Goal: Task Accomplishment & Management: Manage account settings

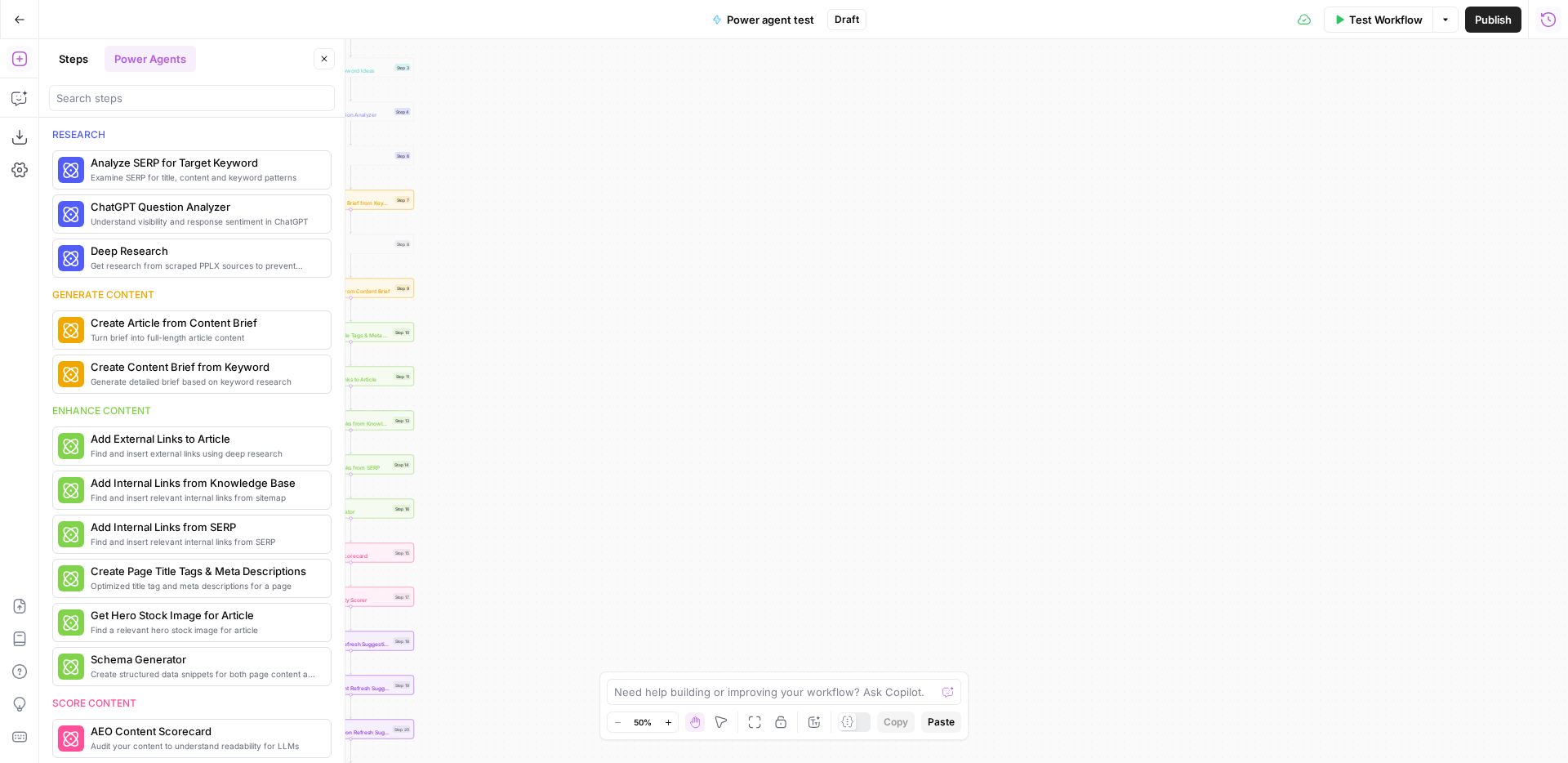
scroll to position [500, 0]
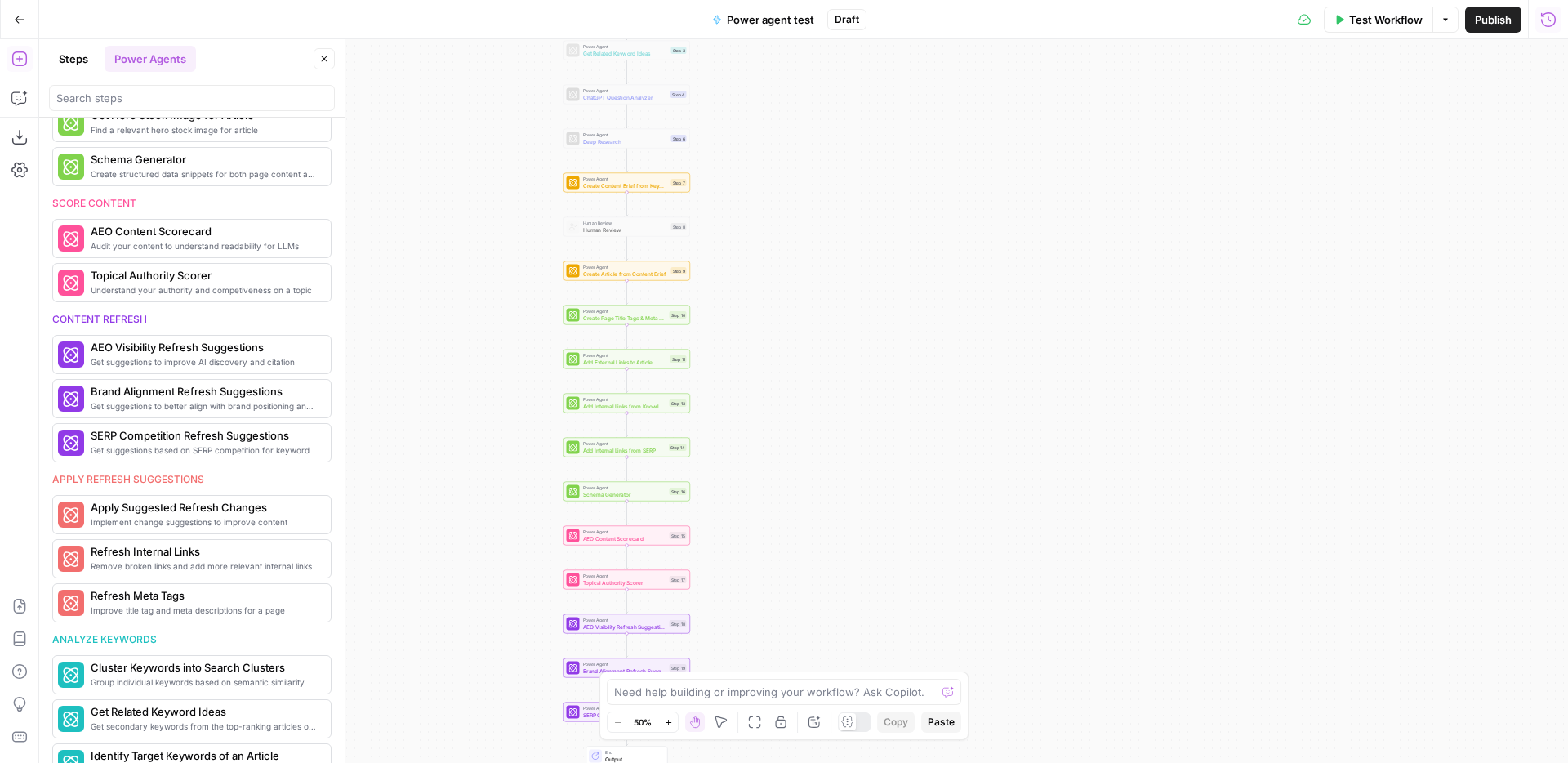
click at [784, 282] on div "Workflow Set Inputs Inputs Power Agent Analyze SERP for Target Keyword Step 1 P…" at bounding box center [804, 401] width 1529 height 724
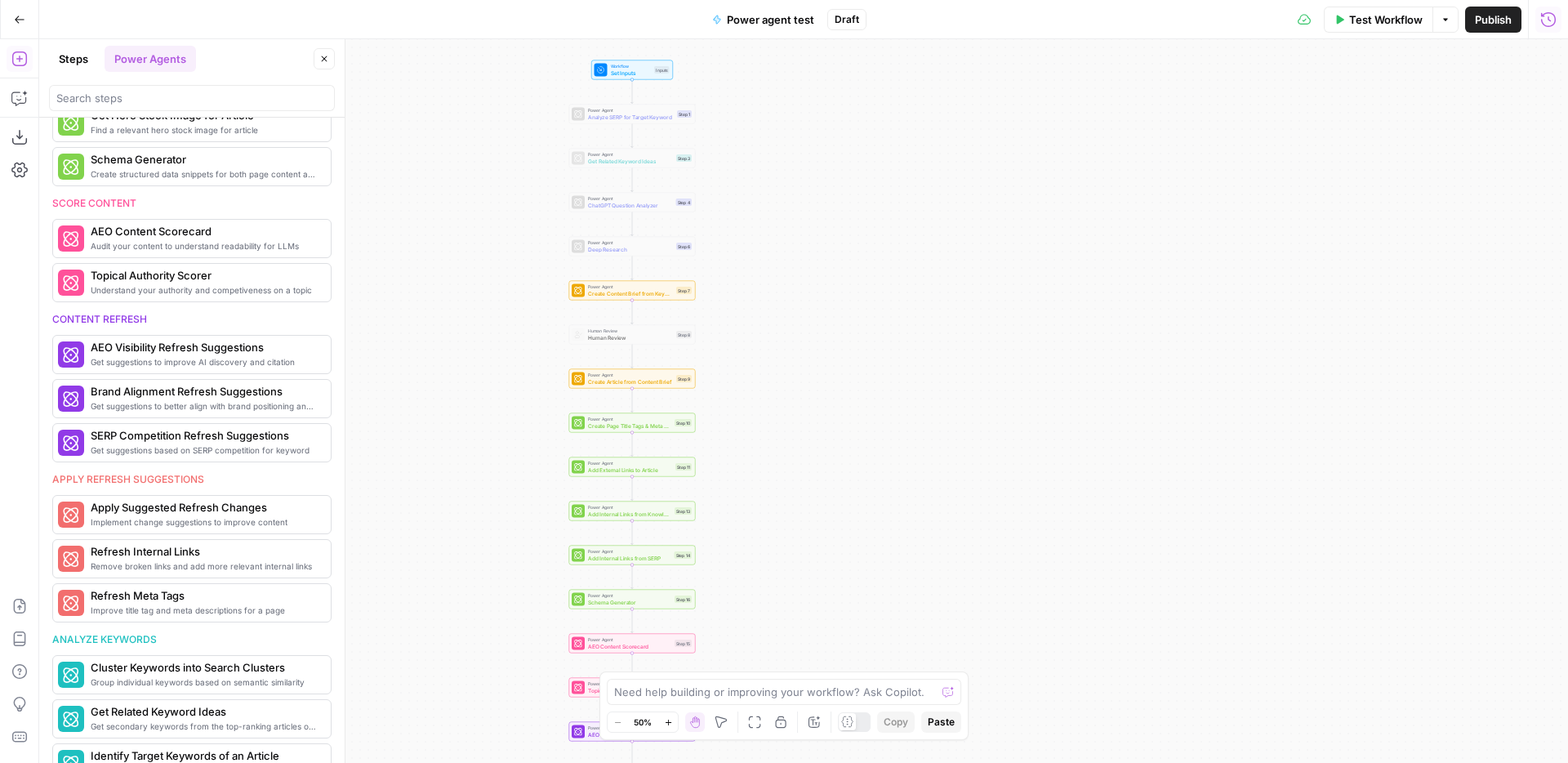
click at [784, 283] on div "Workflow Set Inputs Inputs Power Agent Analyze SERP for Target Keyword Step 1 P…" at bounding box center [804, 401] width 1529 height 724
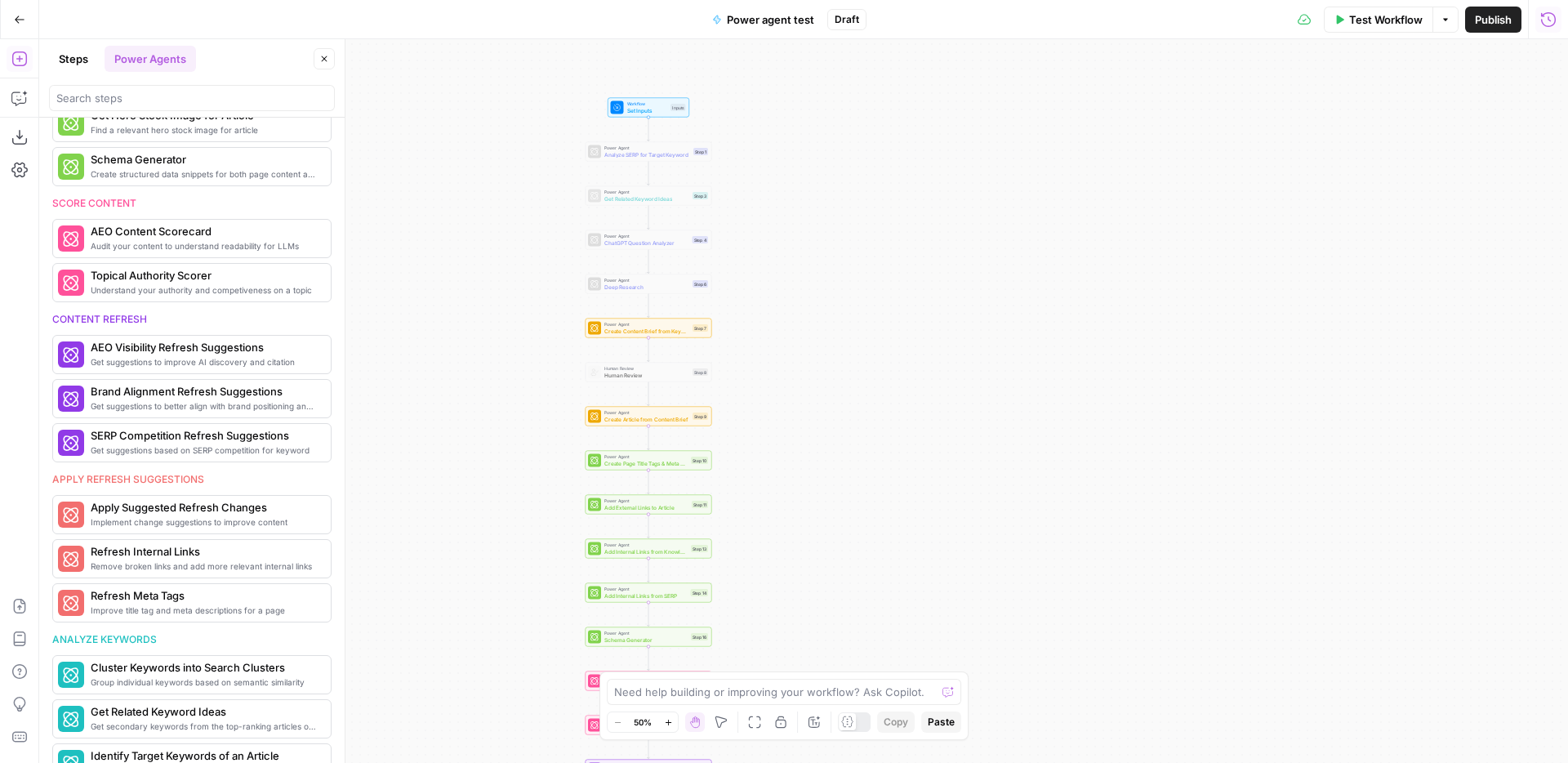
click at [0, 13] on aside "Animalz New Home Browse Your Data Usage Settings Recent Grids CaptivateIQ: Keyw…" at bounding box center [0, 381] width 1 height 763
click at [7, 14] on button "Go Back" at bounding box center [19, 19] width 29 height 29
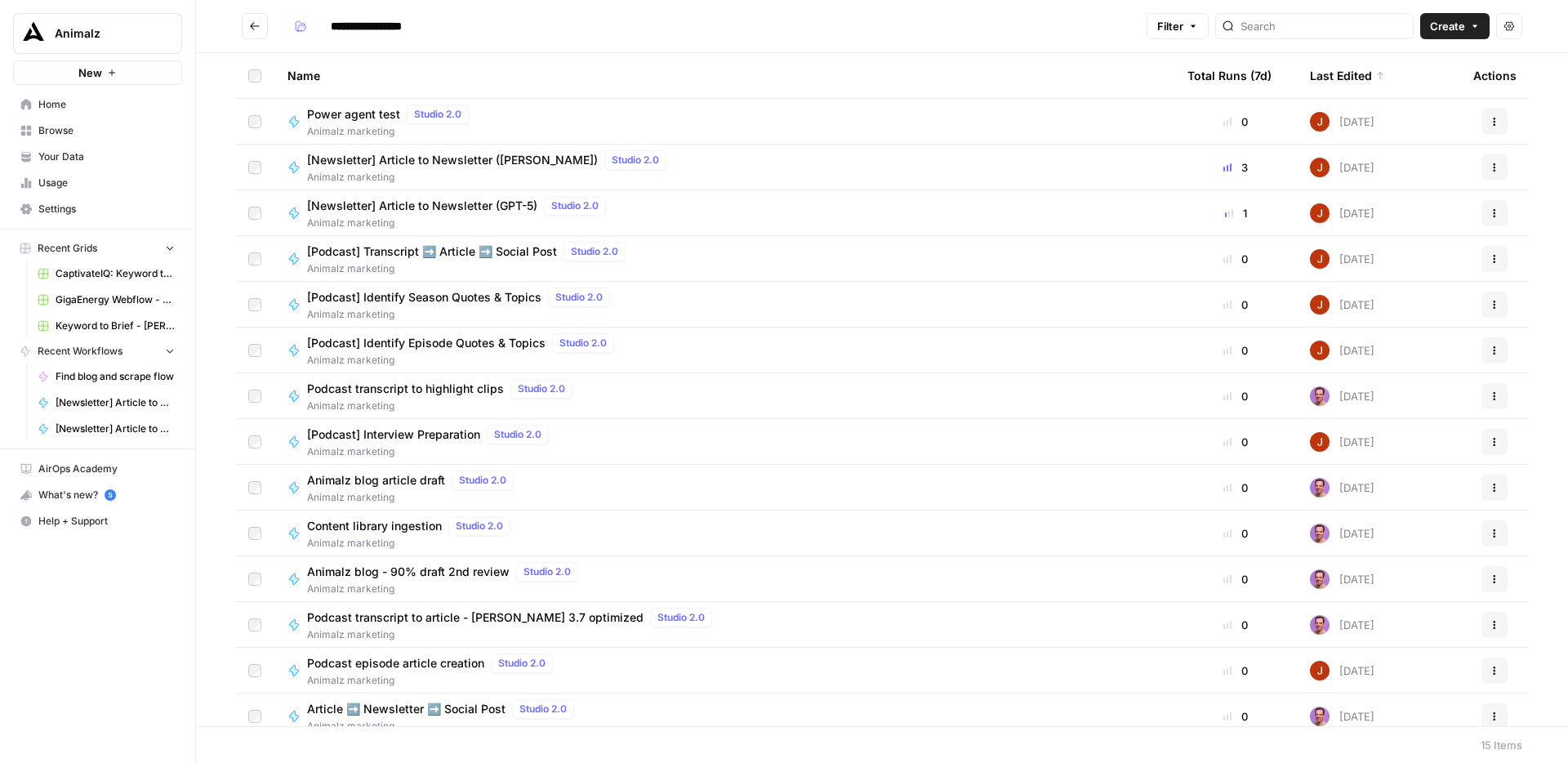
click at [1493, 211] on icon "button" at bounding box center [1495, 213] width 10 height 10
click at [763, 151] on div "[Newsletter] Article to Newsletter ([PERSON_NAME]) Studio 2.0 Animalz marketing" at bounding box center [724, 167] width 874 height 34
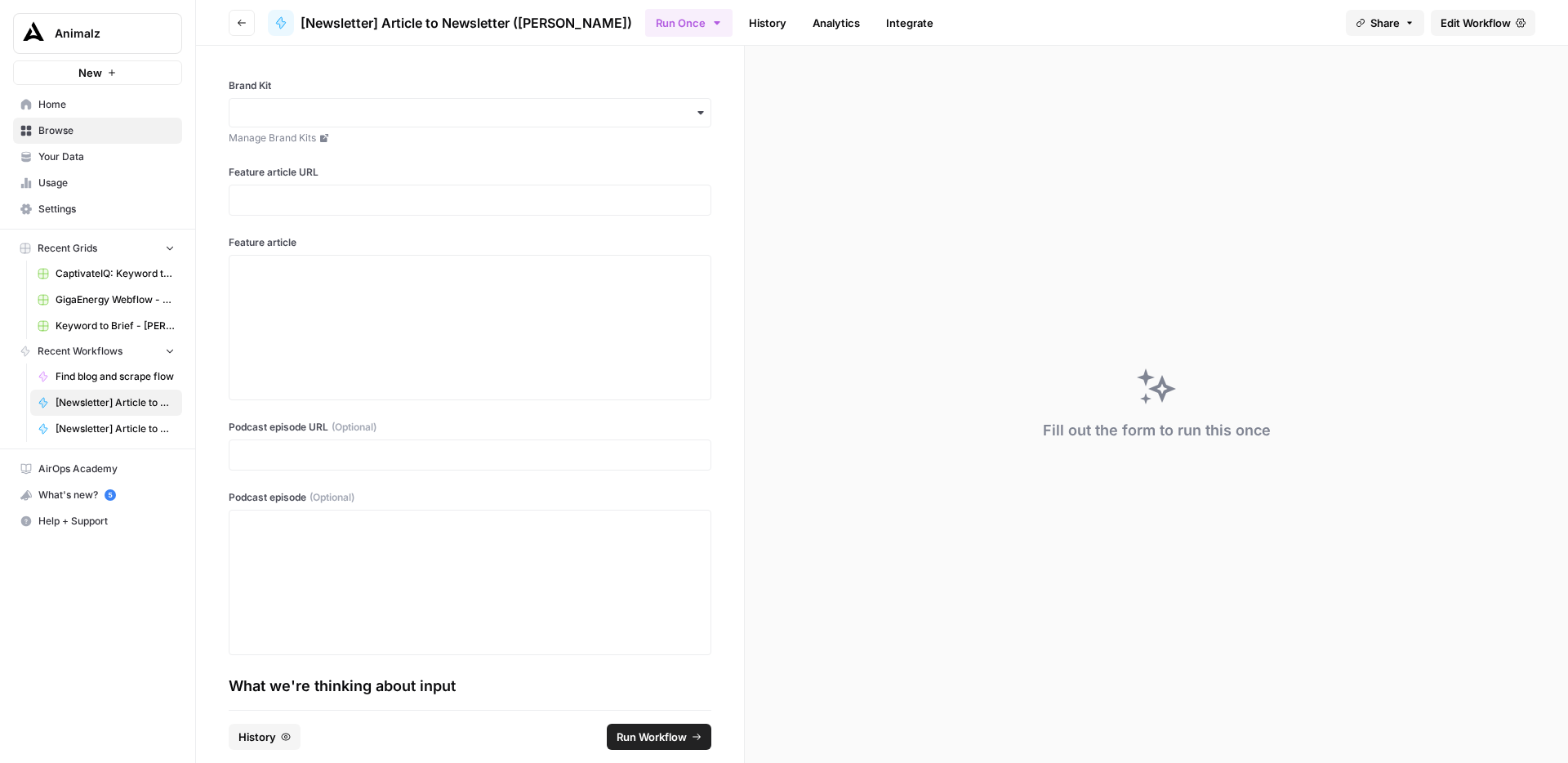
click at [1485, 22] on span "Edit Workflow" at bounding box center [1476, 23] width 71 height 17
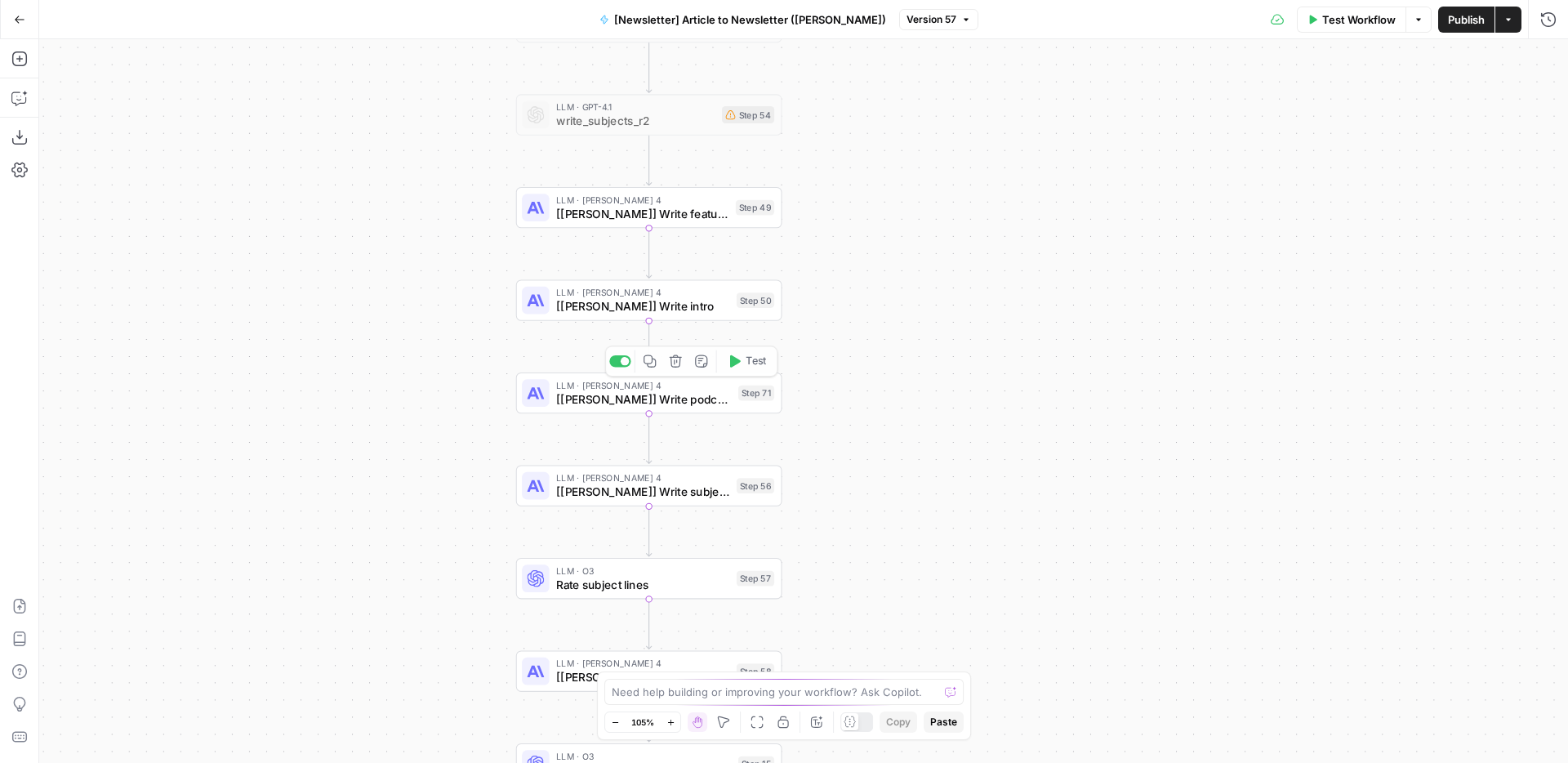
click at [678, 415] on div "Workflow Set Inputs Inputs LLM · O3 Analyze article (O3) Step 38 Human Review H…" at bounding box center [804, 401] width 1529 height 724
click at [703, 395] on span "[[PERSON_NAME]] Write podcast episode body" at bounding box center [643, 399] width 175 height 17
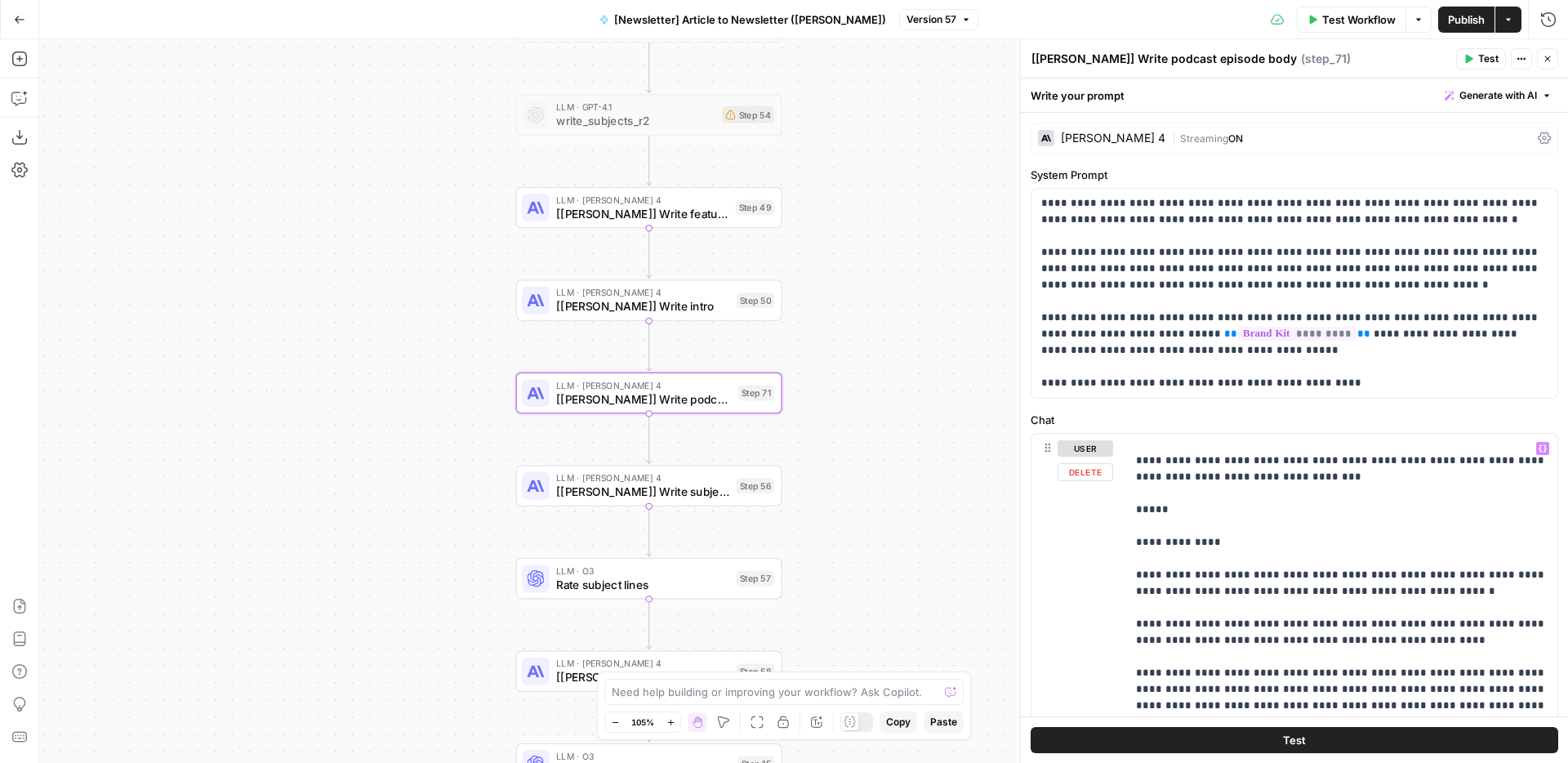
scroll to position [1060, 0]
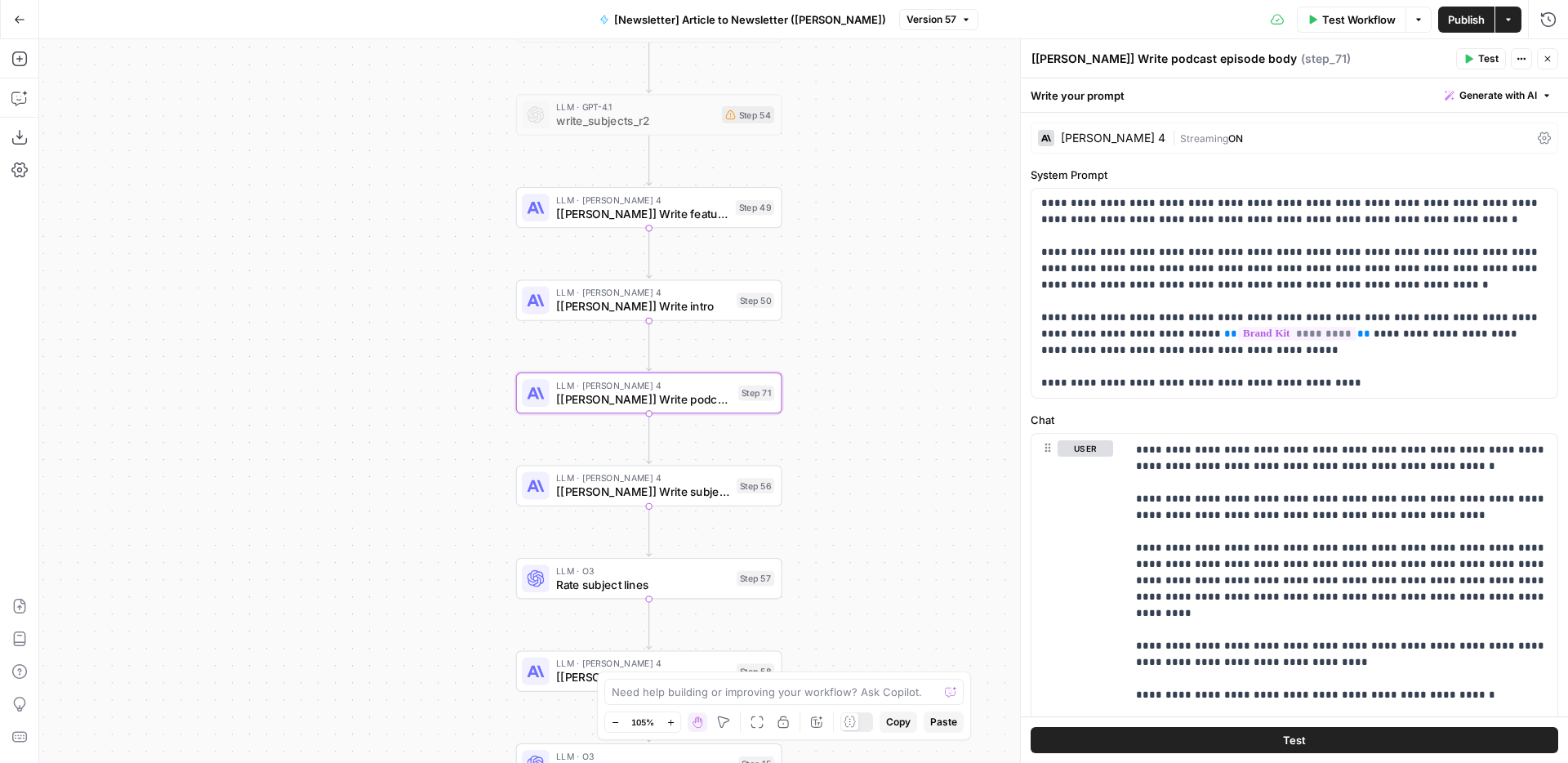
click at [1551, 60] on icon "button" at bounding box center [1547, 59] width 10 height 10
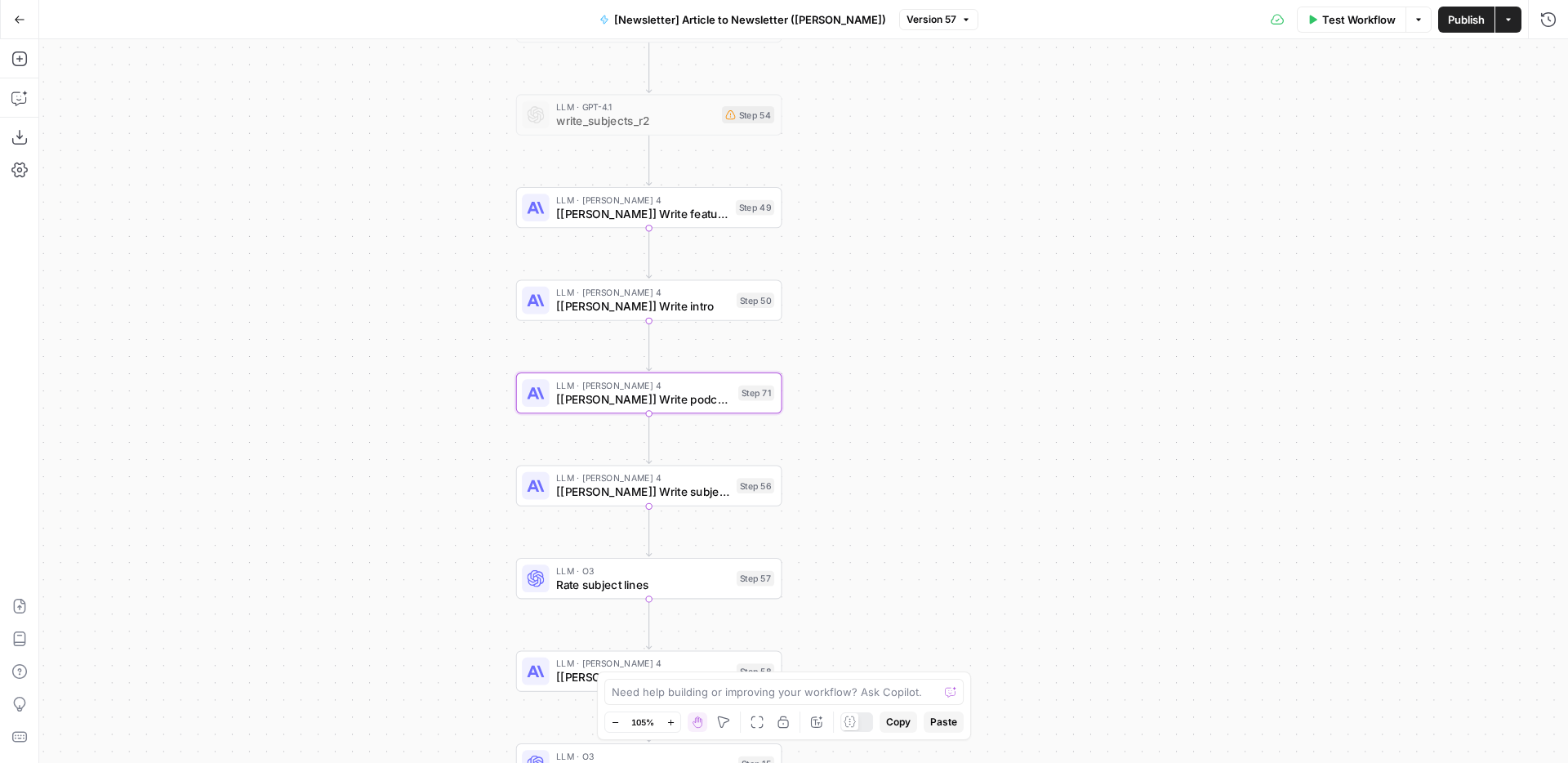
click at [22, 29] on button "Go Back" at bounding box center [19, 19] width 29 height 29
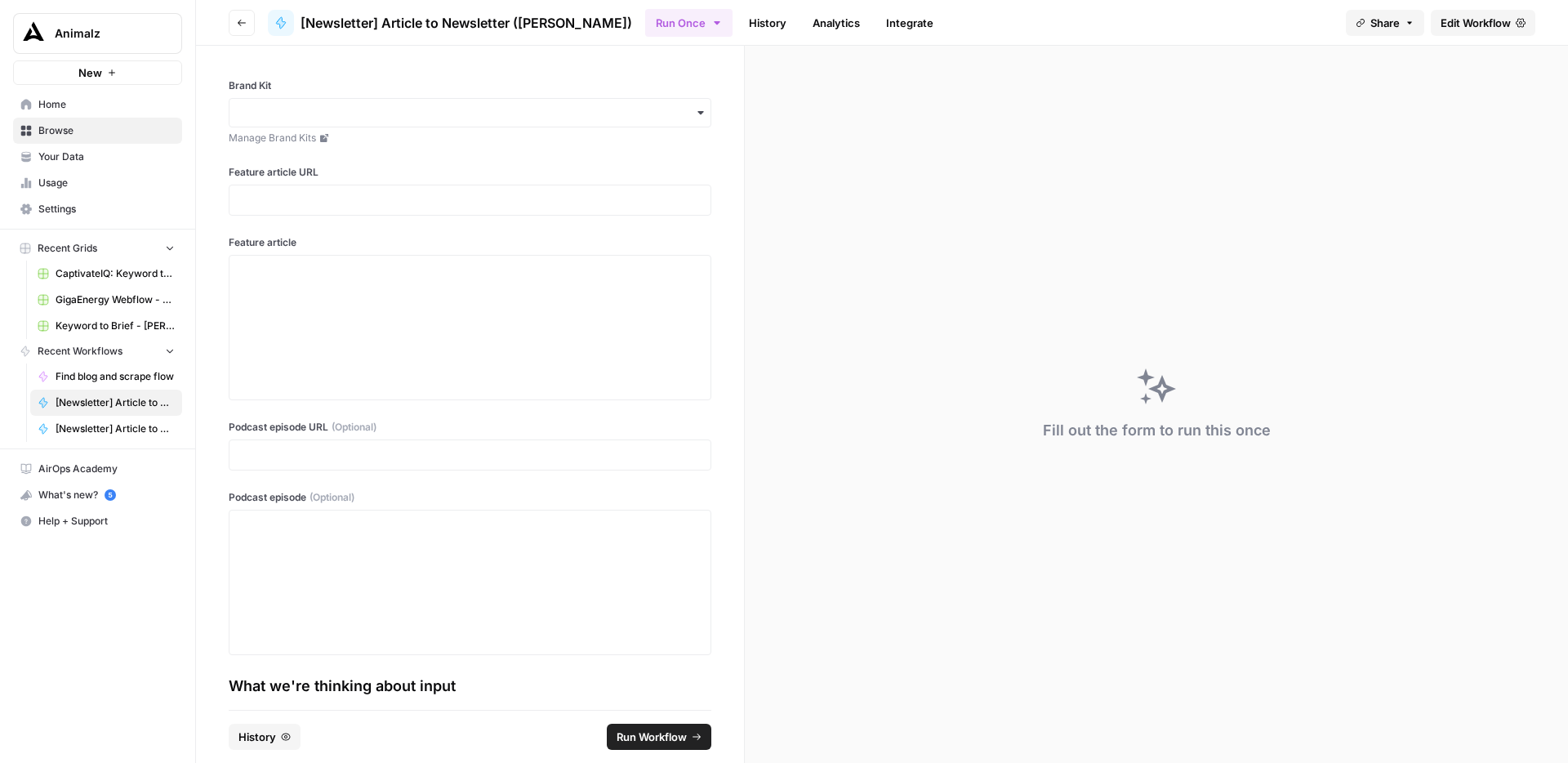
click at [237, 29] on button "Go back" at bounding box center [241, 22] width 26 height 26
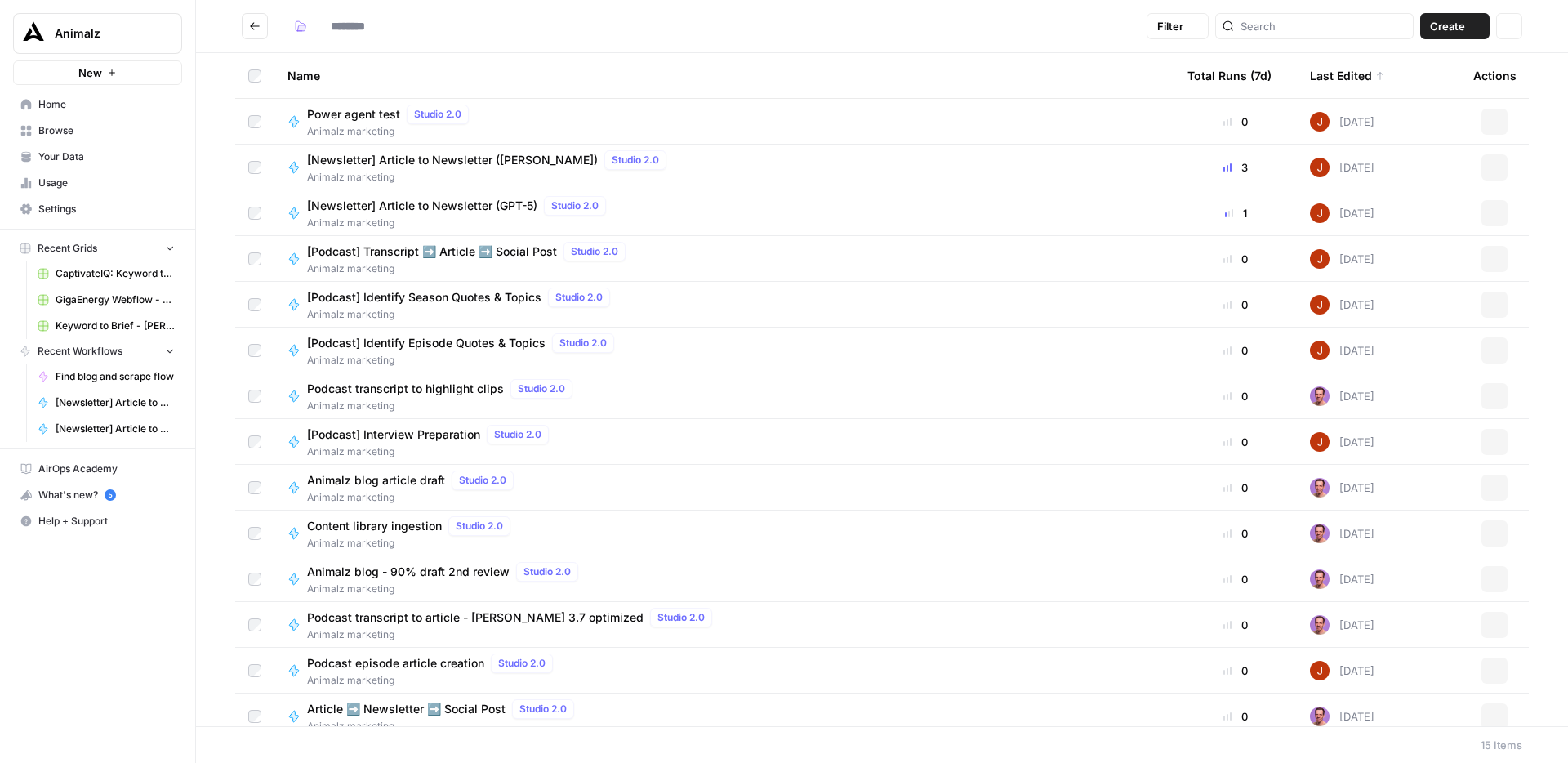
type input "**********"
click at [1502, 213] on button "Actions" at bounding box center [1494, 213] width 26 height 26
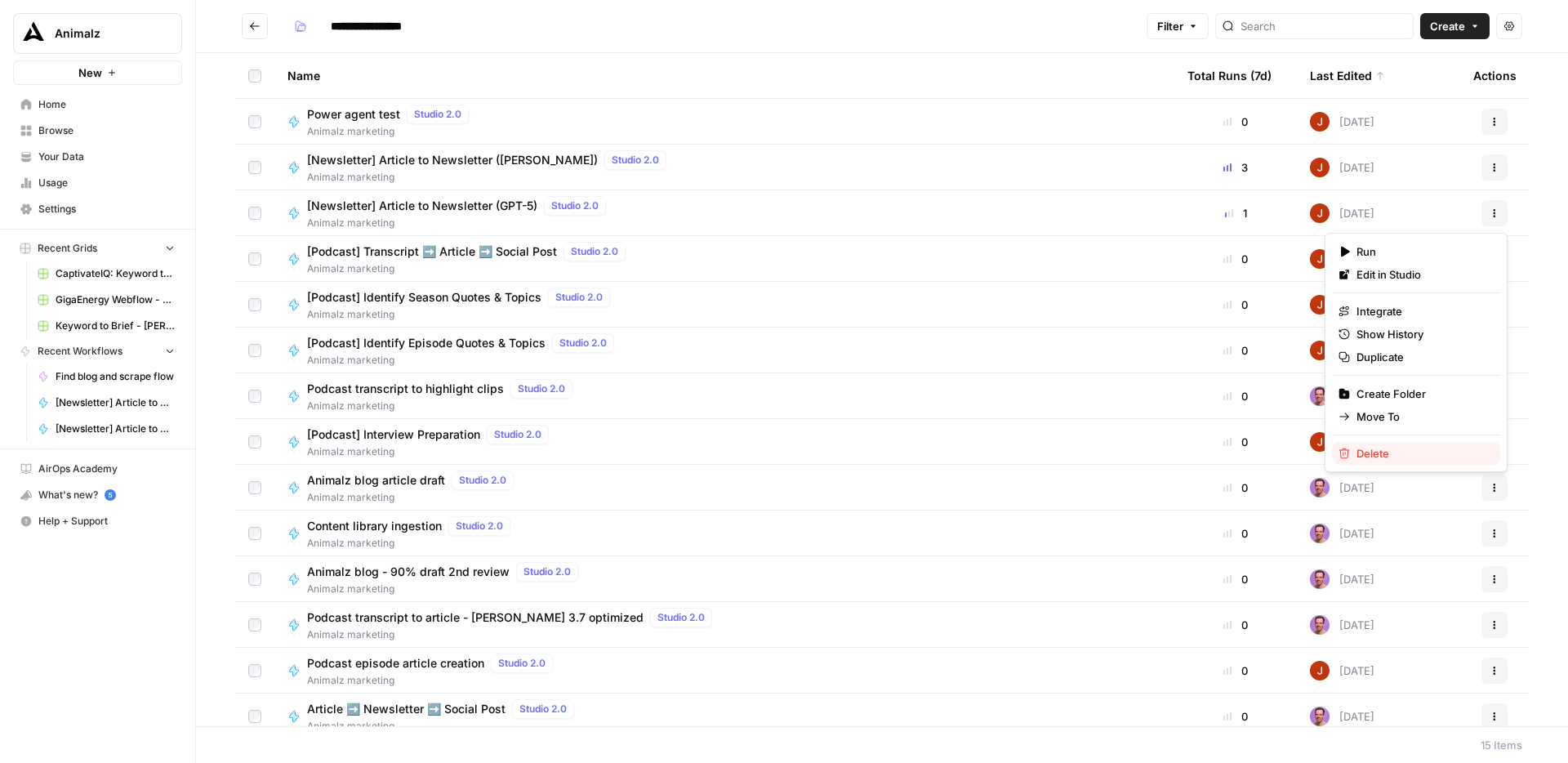
click at [1395, 456] on span "Delete" at bounding box center [1421, 453] width 130 height 17
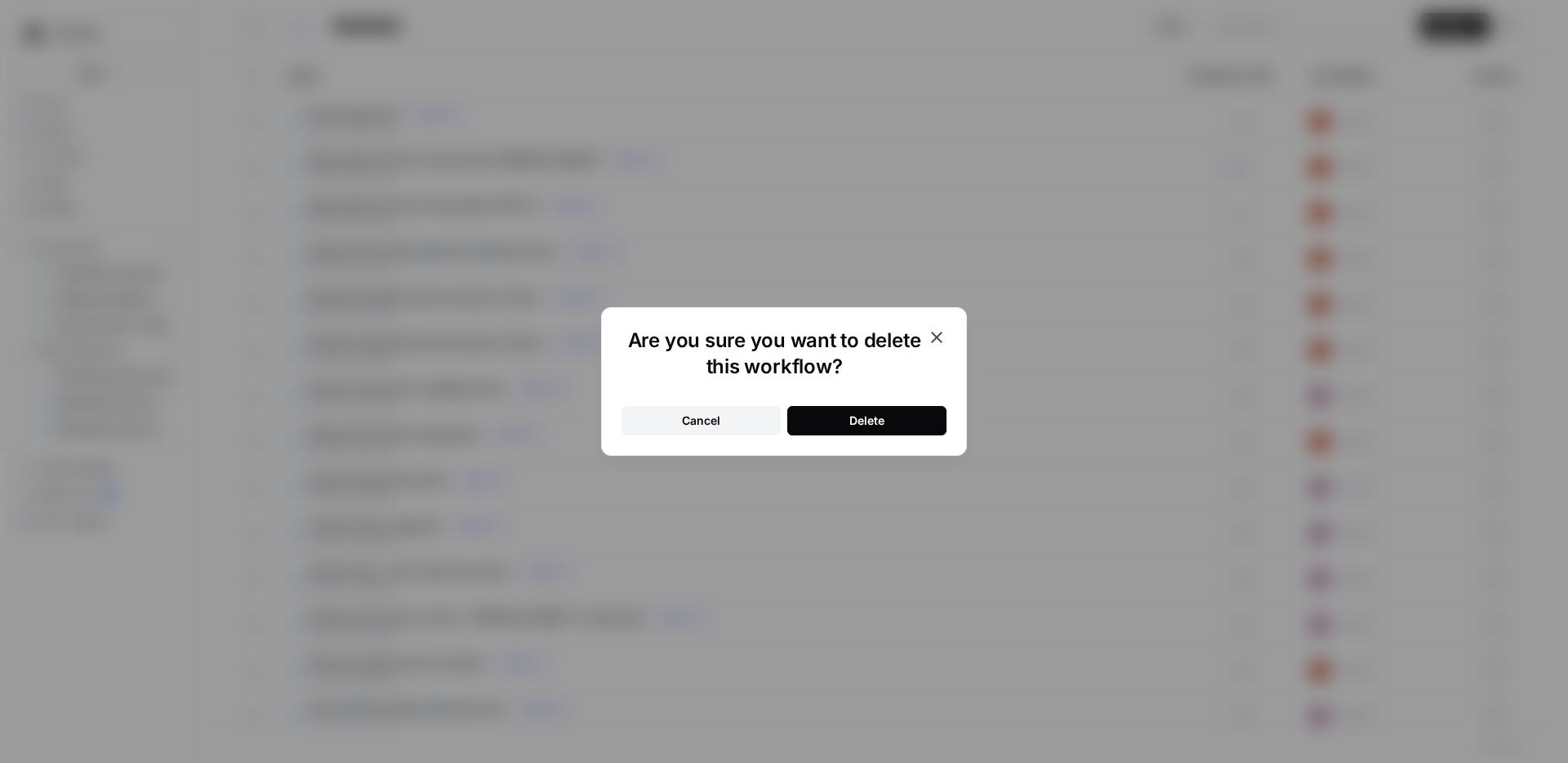
click at [899, 421] on button "Delete" at bounding box center [867, 420] width 159 height 29
